Goal: Information Seeking & Learning: Learn about a topic

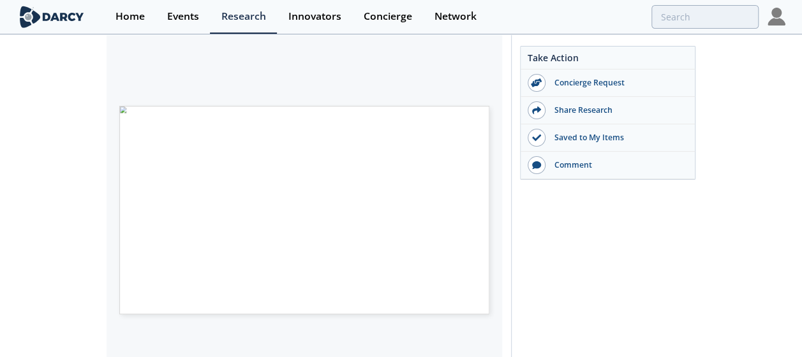
scroll to position [298, 0]
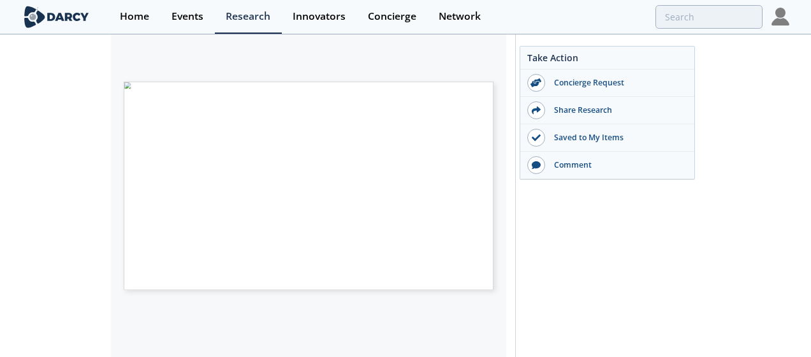
click at [485, 175] on span "Page 1" at bounding box center [378, 199] width 490 height 216
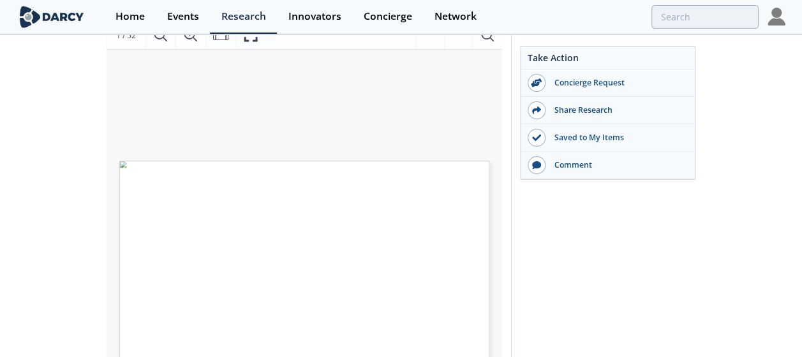
scroll to position [188, 0]
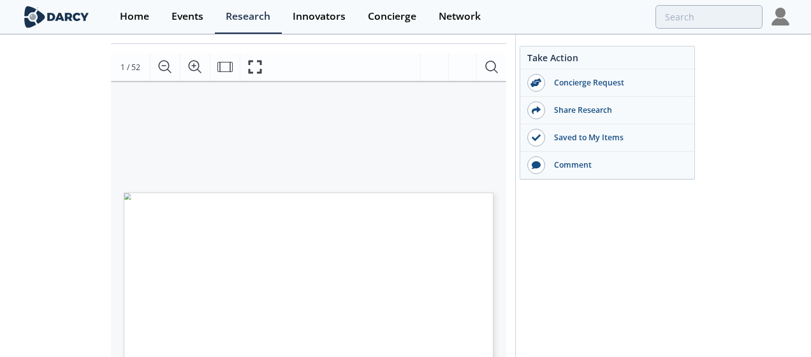
click at [133, 69] on label "1 / 52" at bounding box center [131, 67] width 20 height 13
click at [136, 69] on label "1 / 52" at bounding box center [131, 67] width 20 height 13
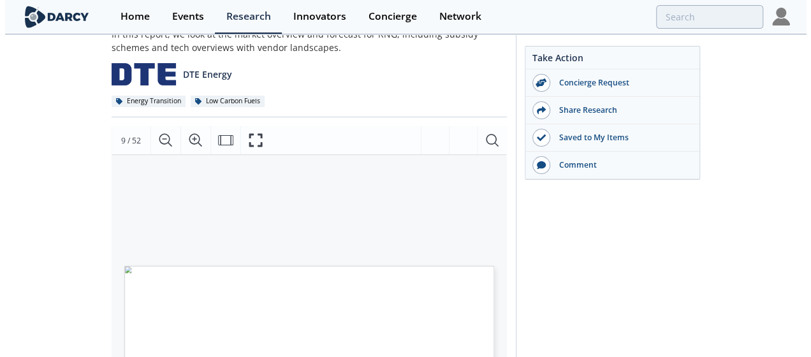
scroll to position [76, 0]
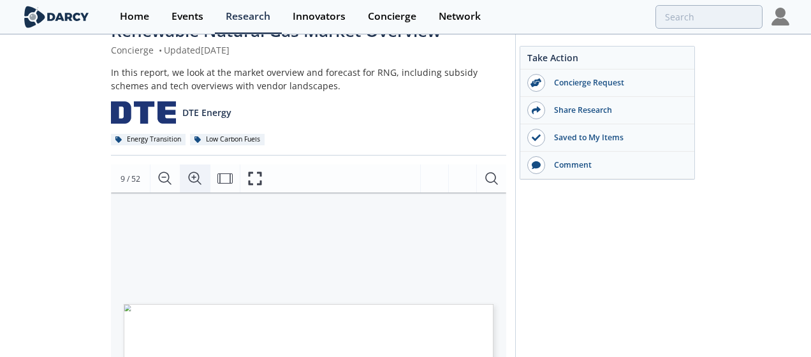
click at [198, 175] on icon "Zoom In" at bounding box center [195, 178] width 13 height 13
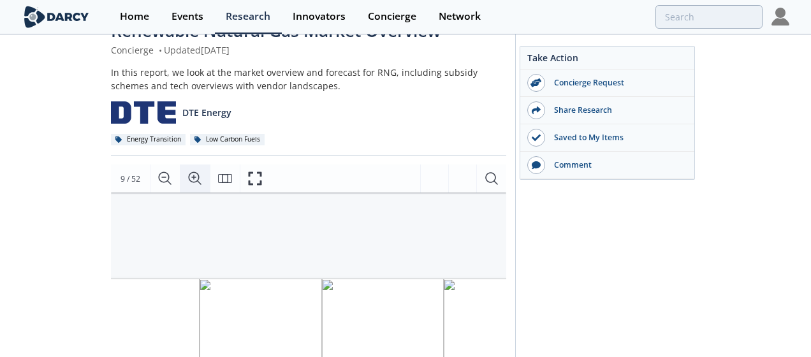
click at [193, 176] on icon "Zoom In" at bounding box center [195, 178] width 15 height 15
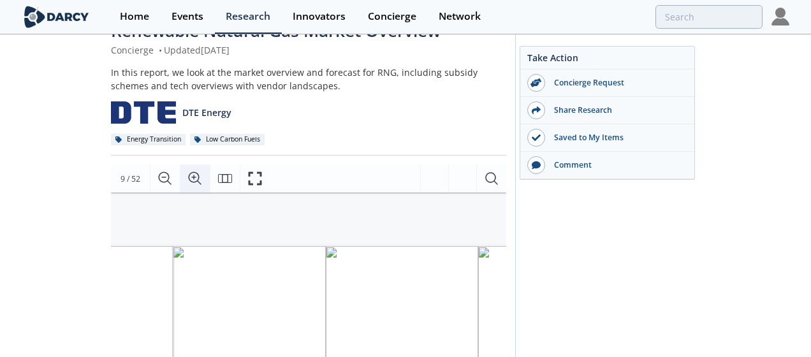
click at [193, 176] on icon "Zoom In" at bounding box center [195, 178] width 15 height 15
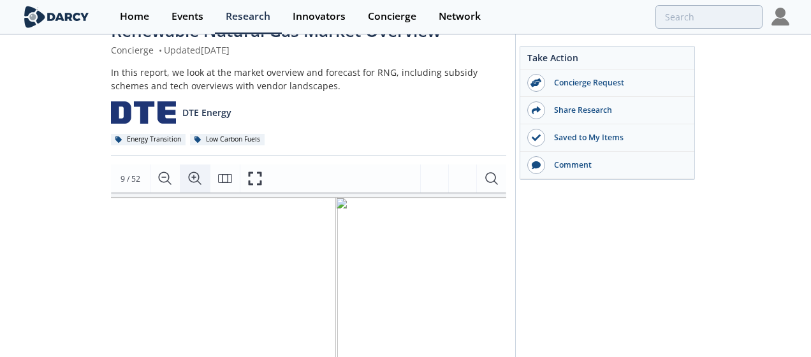
click at [193, 176] on icon "Zoom In" at bounding box center [195, 178] width 15 height 15
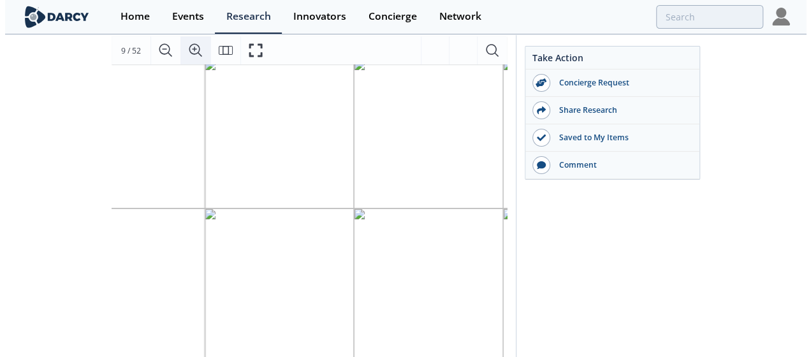
scroll to position [203, 0]
click at [256, 45] on icon "Fullscreen" at bounding box center [255, 51] width 13 height 13
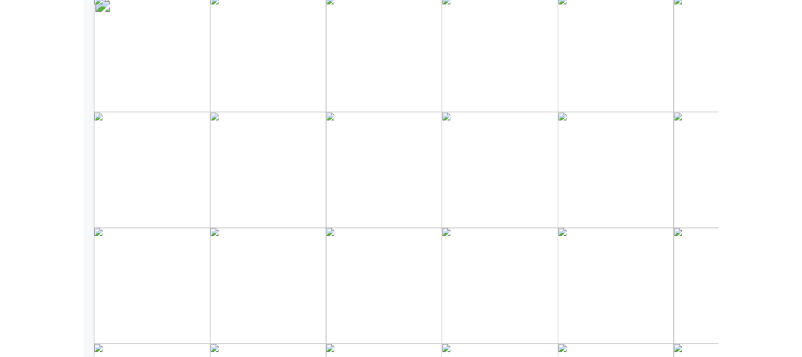
scroll to position [82, 0]
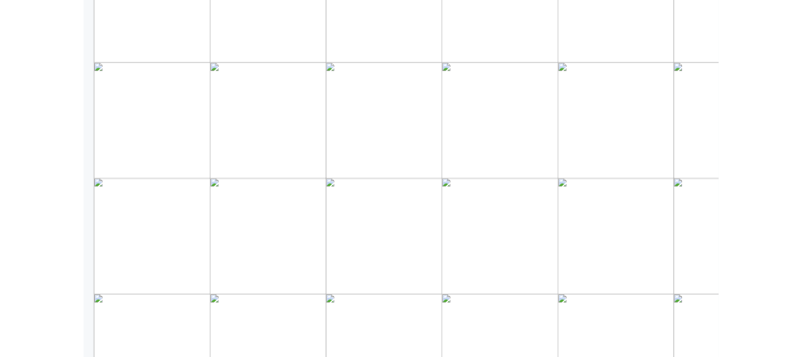
scroll to position [0, 0]
